Goal: Information Seeking & Learning: Learn about a topic

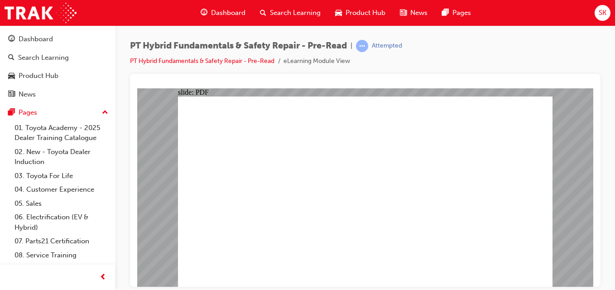
click at [588, 205] on div "slide: PDF BACK I have read this document BACK I have read this document" at bounding box center [365, 187] width 456 height 198
click at [305, 72] on div "PT Hybrid Fundamentals & Safety Repair - Pre-Read | Attempted PT Hybrid Fundame…" at bounding box center [365, 57] width 470 height 34
click at [552, 251] on div "slide: PDF BACK I have read this document BACK I have read this document" at bounding box center [365, 187] width 456 height 198
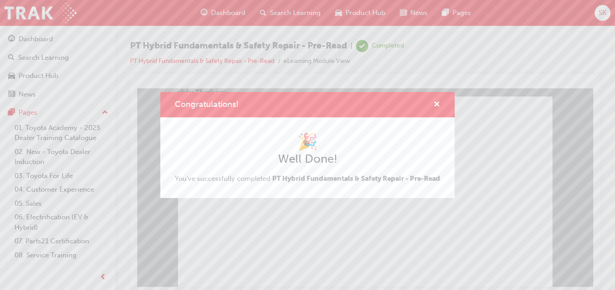
click at [440, 100] on div "Congratulations!" at bounding box center [307, 105] width 294 height 26
click at [437, 101] on span "cross-icon" at bounding box center [436, 105] width 7 height 8
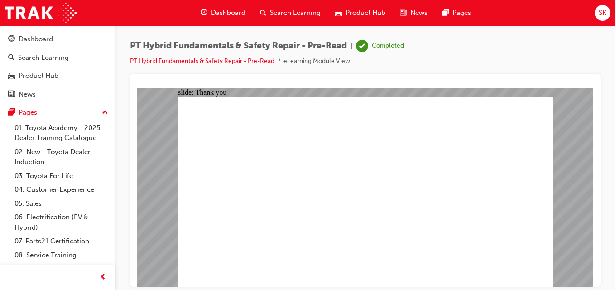
click at [73, 38] on div "Dashboard" at bounding box center [57, 38] width 99 height 11
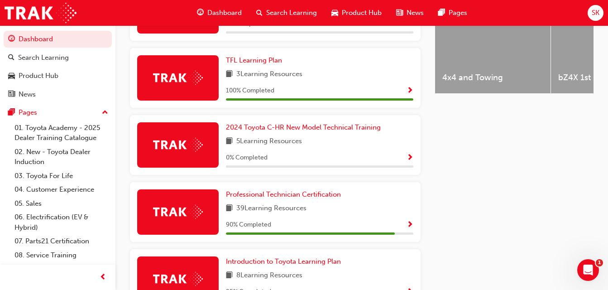
scroll to position [407, 0]
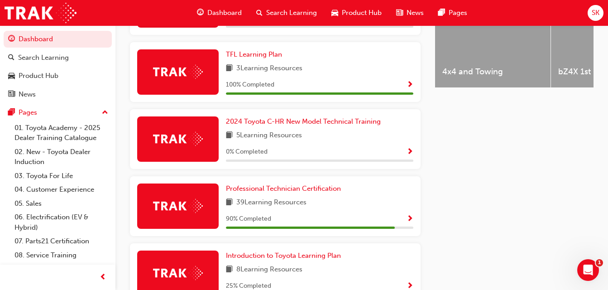
click at [323, 208] on div "39 Learning Resources" at bounding box center [319, 202] width 187 height 11
click at [320, 192] on span "Professional Technician Certification" at bounding box center [283, 188] width 115 height 8
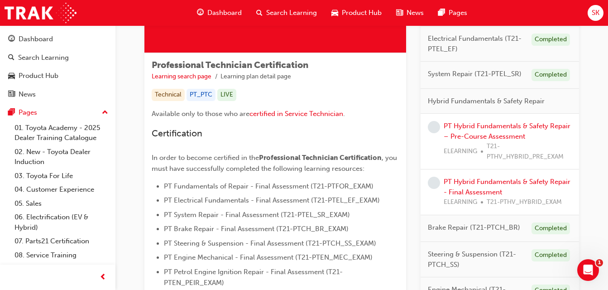
scroll to position [129, 0]
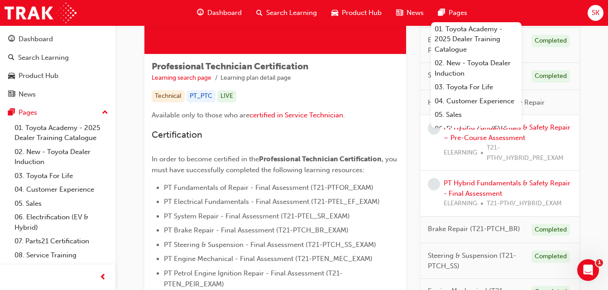
click at [593, 11] on span "SK" at bounding box center [595, 13] width 8 height 10
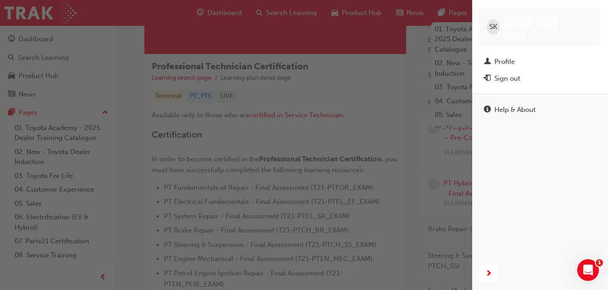
click at [521, 74] on div "Sign out" at bounding box center [540, 78] width 112 height 11
